Goal: Task Accomplishment & Management: Use online tool/utility

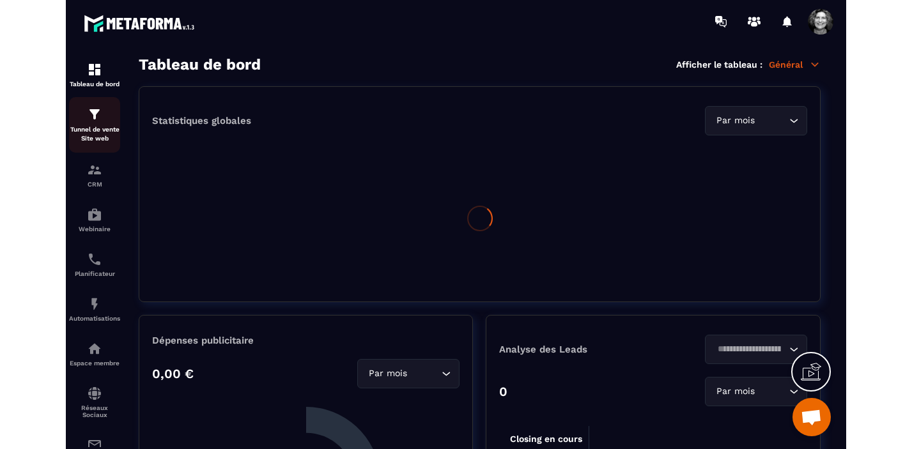
scroll to position [15691, 0]
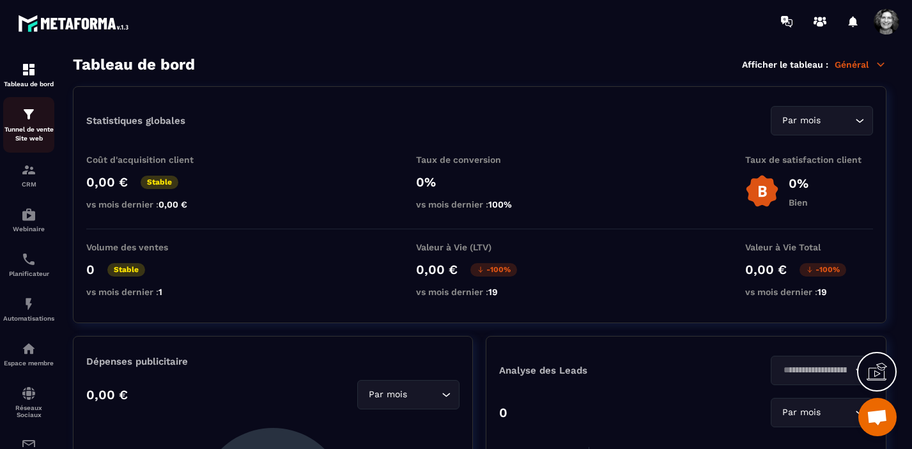
click at [27, 123] on div "Tunnel de vente Site web" at bounding box center [28, 125] width 51 height 36
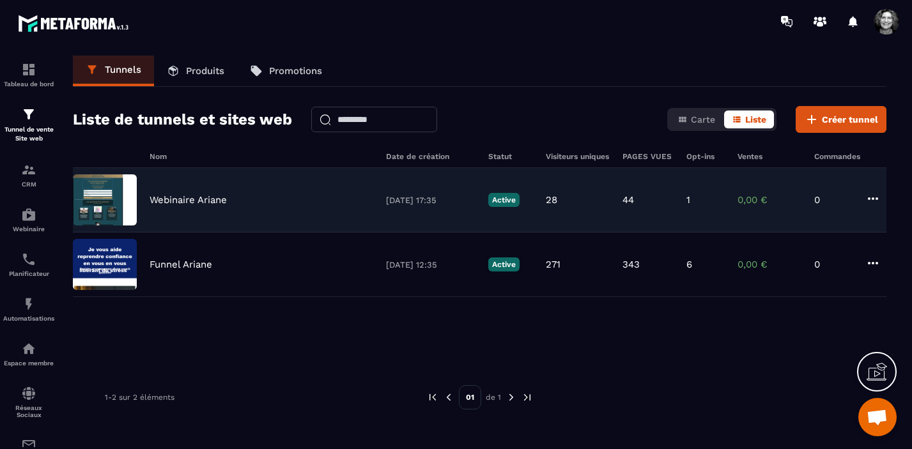
click at [284, 200] on div "Webinaire Ariane" at bounding box center [262, 200] width 224 height 12
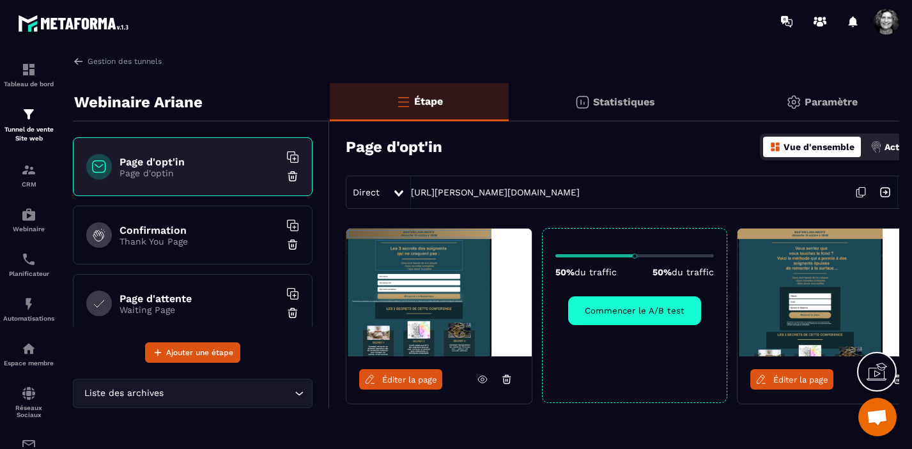
click at [390, 383] on span "Éditer la page" at bounding box center [409, 380] width 55 height 10
